Goal: Complete application form

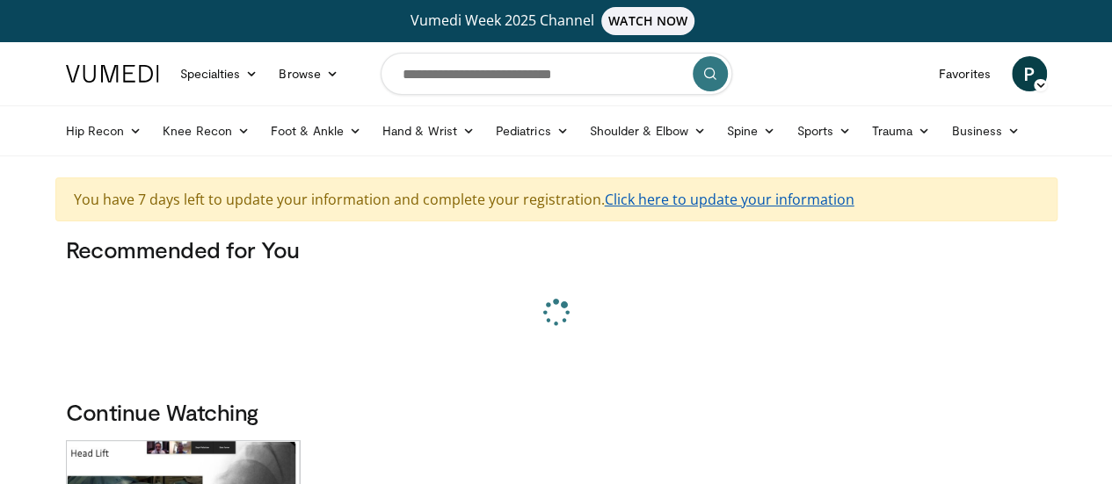
click at [708, 201] on link "Click here to update your information" at bounding box center [730, 199] width 250 height 19
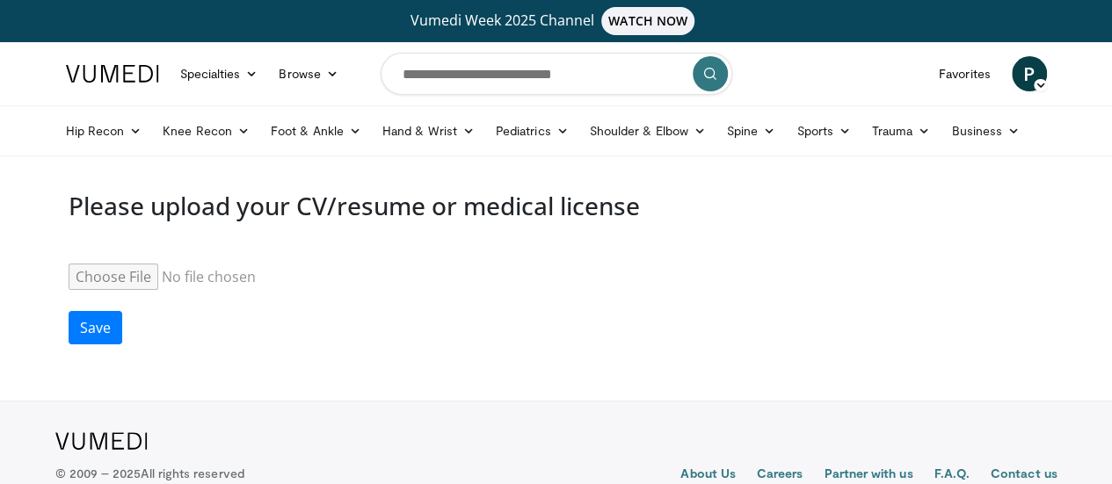
click at [66, 76] on img at bounding box center [112, 74] width 93 height 18
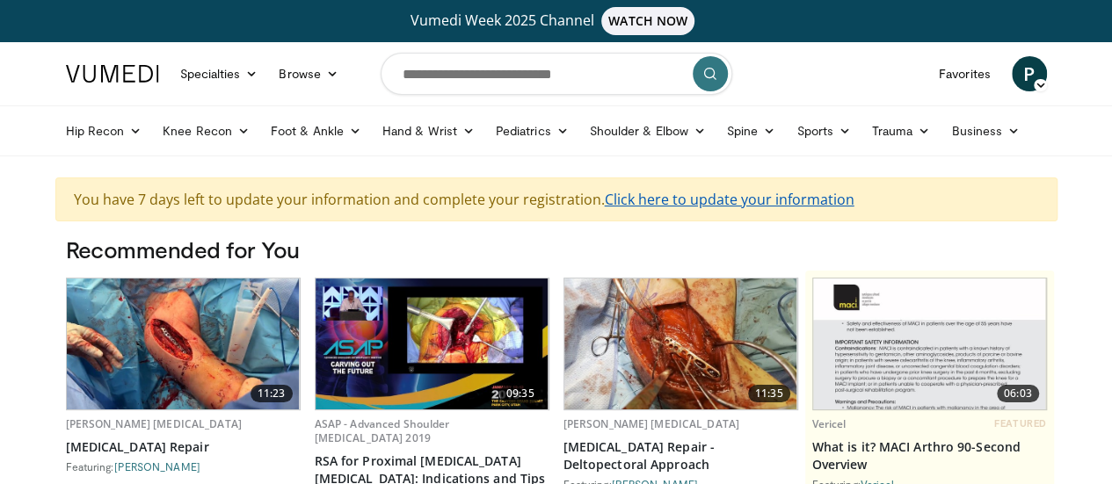
click at [662, 204] on link "Click here to update your information" at bounding box center [730, 199] width 250 height 19
click at [763, 207] on link "Click here to update your information" at bounding box center [730, 199] width 250 height 19
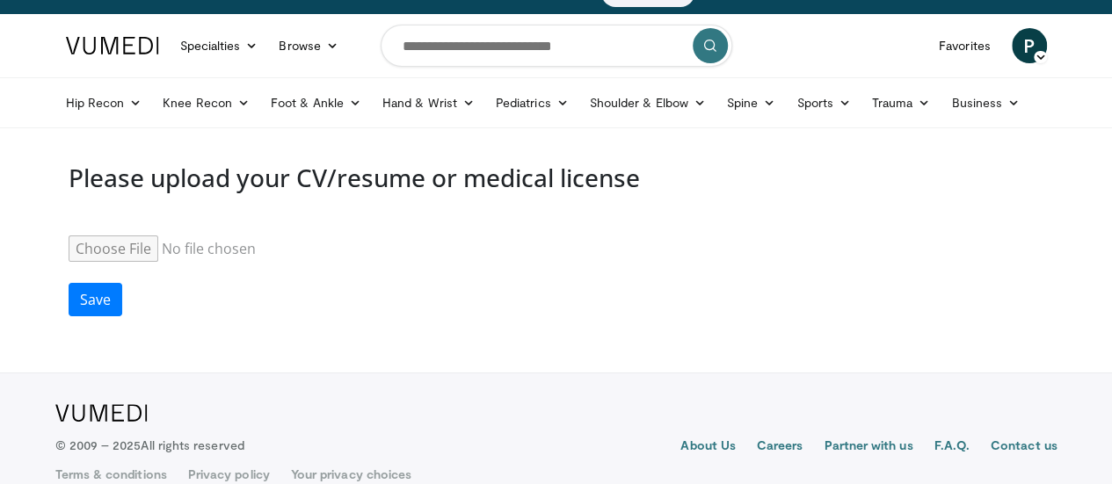
scroll to position [53, 0]
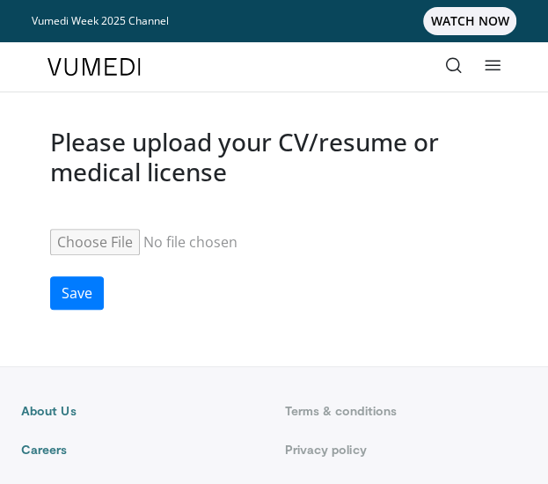
click at [92, 244] on input "Resume" at bounding box center [184, 242] width 269 height 26
type input "**********"
click at [83, 282] on button "Save" at bounding box center [77, 292] width 54 height 33
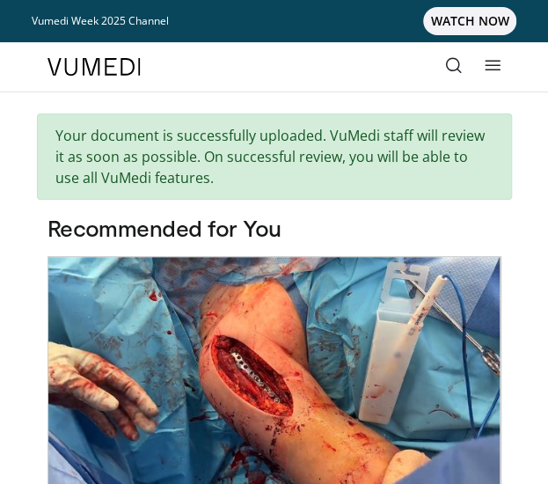
drag, startPoint x: 378, startPoint y: 133, endPoint x: 425, endPoint y: 183, distance: 68.4
click at [425, 183] on div "Your document is successfully uploaded. VuMedi staff will review it as soon as …" at bounding box center [274, 156] width 475 height 86
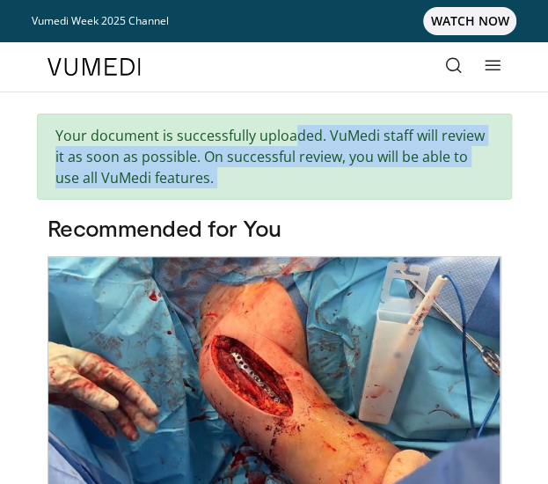
drag, startPoint x: 425, startPoint y: 183, endPoint x: 287, endPoint y: 135, distance: 146.3
click at [287, 135] on div "Your document is successfully uploaded. VuMedi staff will review it as soon as …" at bounding box center [274, 156] width 475 height 86
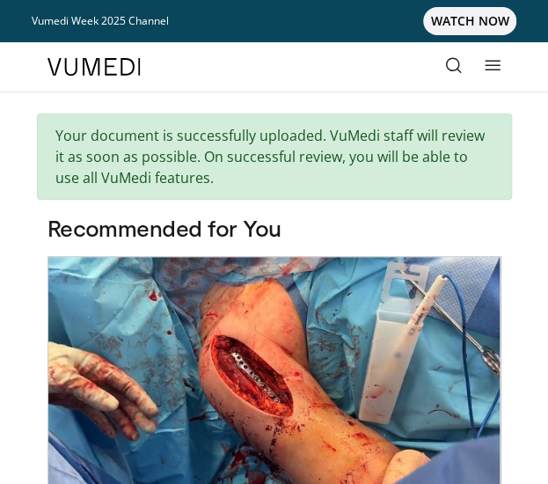
drag, startPoint x: 264, startPoint y: 152, endPoint x: 316, endPoint y: 188, distance: 63.2
click at [316, 188] on div "Your document is successfully uploaded. VuMedi staff will review it as soon as …" at bounding box center [274, 156] width 475 height 86
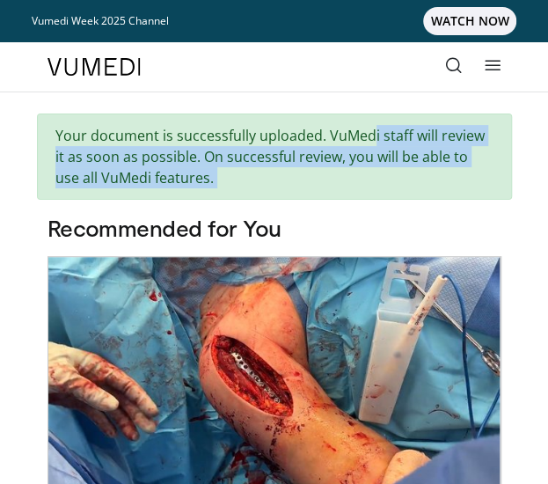
drag, startPoint x: 316, startPoint y: 188, endPoint x: 332, endPoint y: 138, distance: 52.8
click at [332, 138] on div "Your document is successfully uploaded. VuMedi staff will review it as soon as …" at bounding box center [274, 156] width 475 height 86
drag, startPoint x: 332, startPoint y: 138, endPoint x: 327, endPoint y: 169, distance: 31.2
click at [327, 169] on div "Your document is successfully uploaded. VuMedi staff will review it as soon as …" at bounding box center [274, 156] width 475 height 86
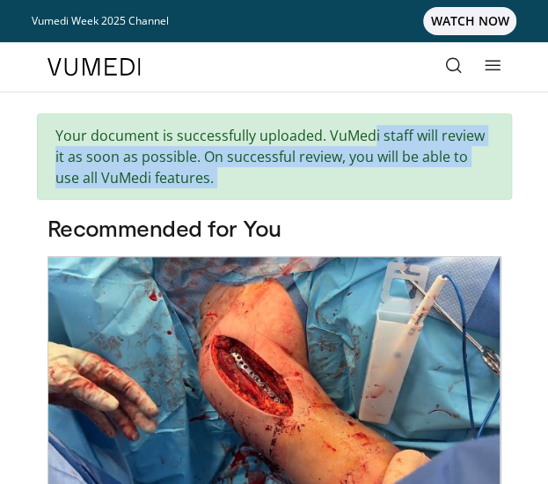
click at [327, 169] on div "Your document is successfully uploaded. VuMedi staff will review it as soon as …" at bounding box center [274, 156] width 475 height 86
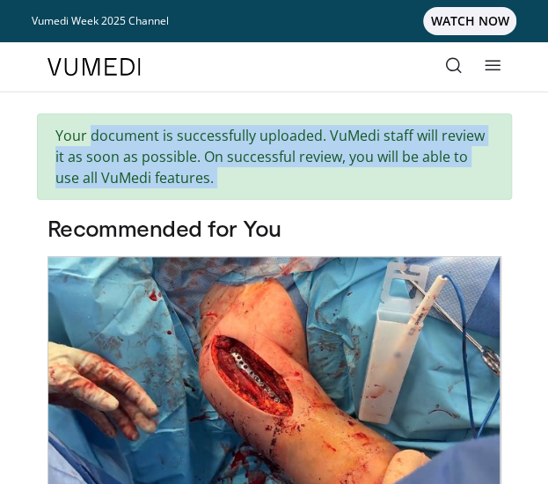
drag, startPoint x: 327, startPoint y: 169, endPoint x: 72, endPoint y: 113, distance: 261.1
click at [72, 113] on div "Your document is successfully uploaded. VuMedi staff will review it as soon as …" at bounding box center [274, 156] width 475 height 86
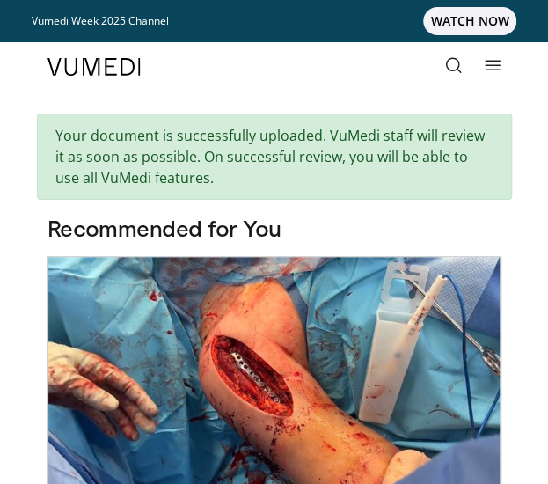
drag, startPoint x: 84, startPoint y: 158, endPoint x: 257, endPoint y: 182, distance: 174.8
click at [257, 182] on div "Your document is successfully uploaded. VuMedi staff will review it as soon as …" at bounding box center [274, 156] width 475 height 86
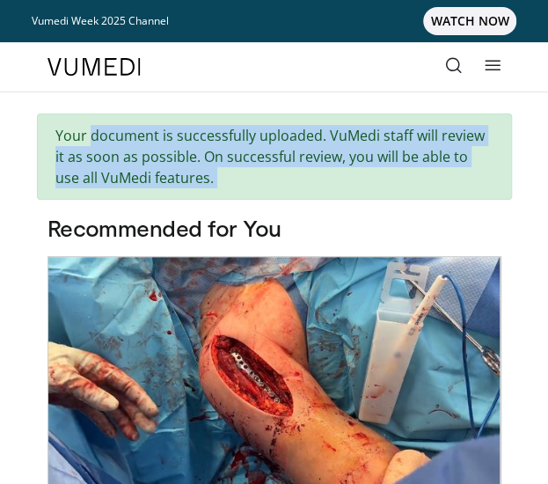
drag, startPoint x: 257, startPoint y: 182, endPoint x: 33, endPoint y: 125, distance: 231.4
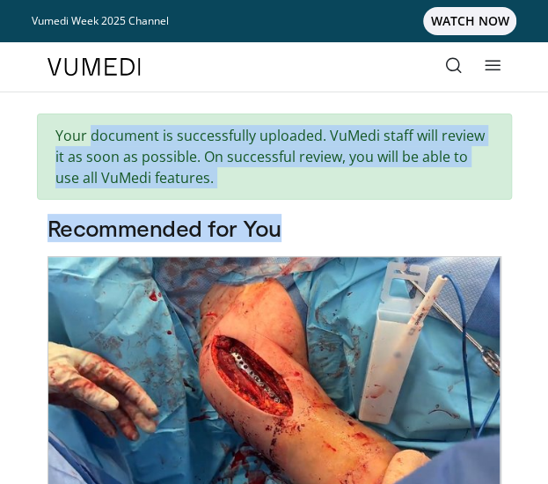
drag, startPoint x: 33, startPoint y: 125, endPoint x: 315, endPoint y: 198, distance: 291.5
click at [318, 191] on div "Your document is successfully uploaded. VuMedi staff will review it as soon as …" at bounding box center [274, 156] width 475 height 86
drag, startPoint x: 327, startPoint y: 175, endPoint x: 31, endPoint y: 115, distance: 302.3
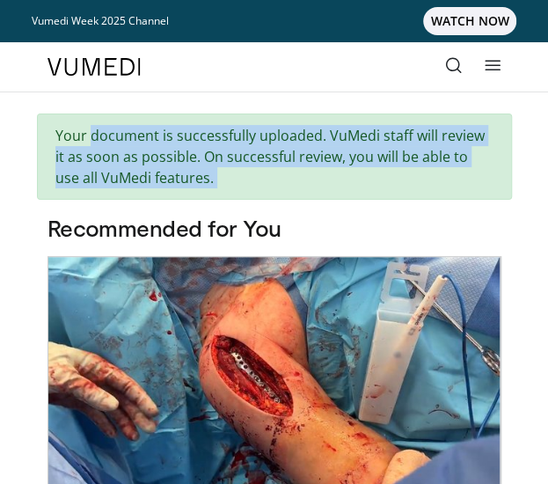
drag, startPoint x: 31, startPoint y: 115, endPoint x: 220, endPoint y: 176, distance: 198.5
click at [220, 176] on div "Your document is successfully uploaded. VuMedi staff will review it as soon as …" at bounding box center [274, 156] width 475 height 86
drag, startPoint x: 204, startPoint y: 171, endPoint x: 2, endPoint y: 108, distance: 211.6
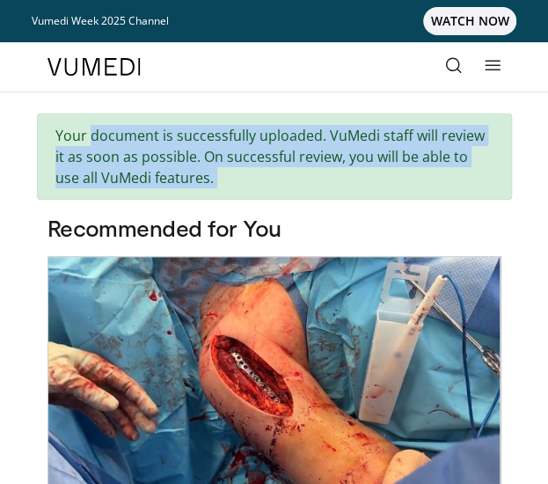
click at [164, 136] on div "Your document is successfully uploaded. VuMedi staff will review it as soon as …" at bounding box center [274, 156] width 475 height 86
